Goal: Task Accomplishment & Management: Manage account settings

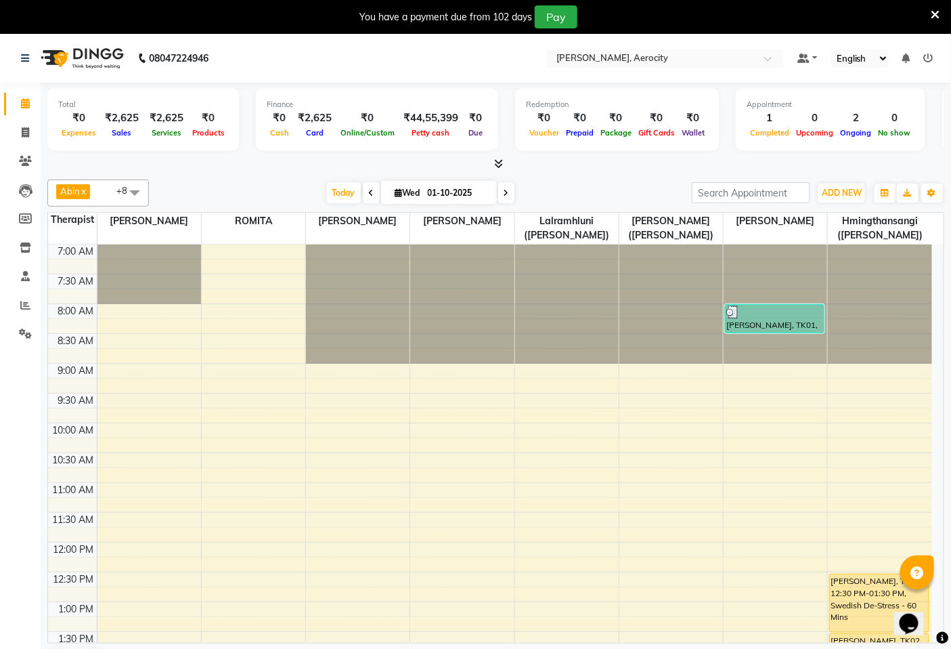
click at [932, 62] on icon at bounding box center [928, 57] width 9 height 9
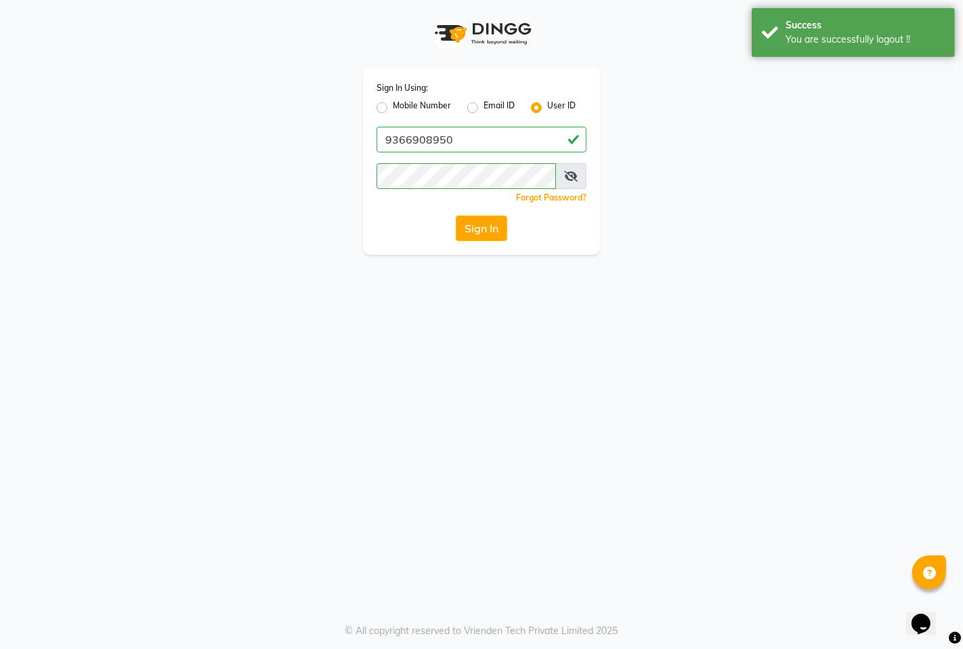
click at [400, 91] on label "Sign In Using:" at bounding box center [401, 88] width 51 height 12
click at [403, 102] on label "Mobile Number" at bounding box center [422, 108] width 58 height 16
click at [402, 102] on input "Mobile Number" at bounding box center [397, 104] width 9 height 9
radio input "true"
radio input "false"
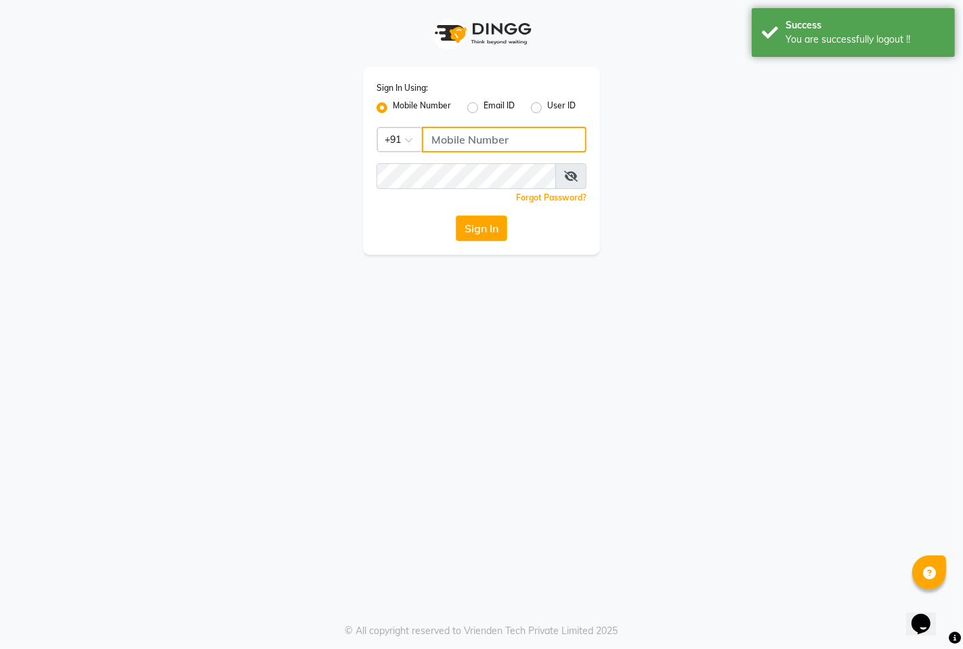
click at [468, 134] on input "Username" at bounding box center [504, 140] width 165 height 26
type input "7389901811"
click at [482, 233] on button "Sign In" at bounding box center [481, 228] width 51 height 26
